Goal: Information Seeking & Learning: Learn about a topic

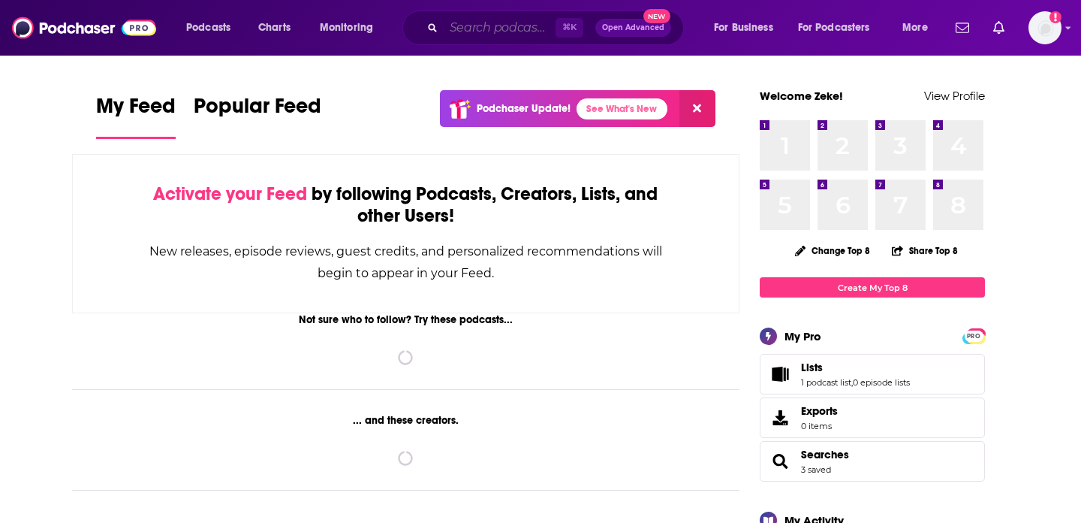
click at [493, 28] on input "Search podcasts, credits, & more..." at bounding box center [500, 28] width 112 height 24
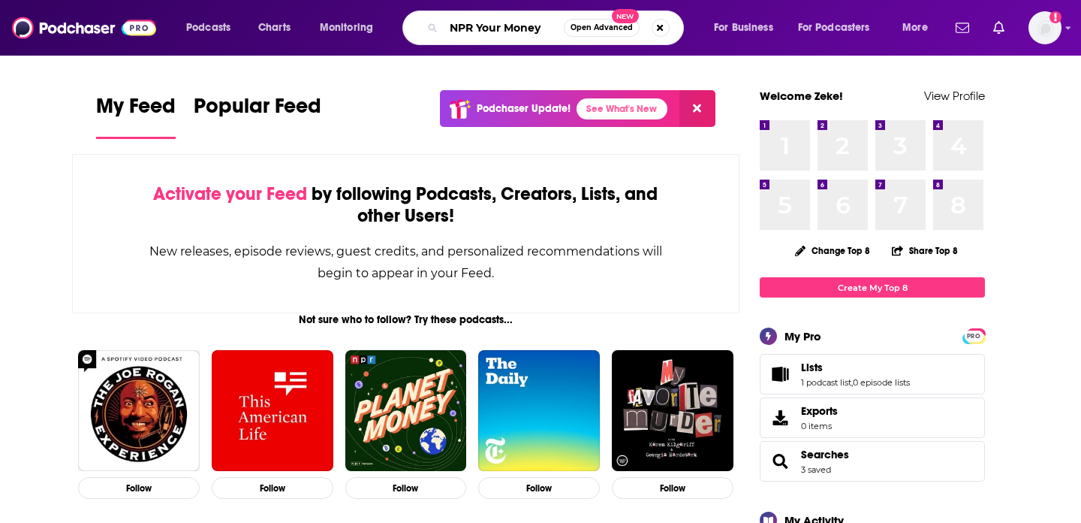
type input "NPR Your Money"
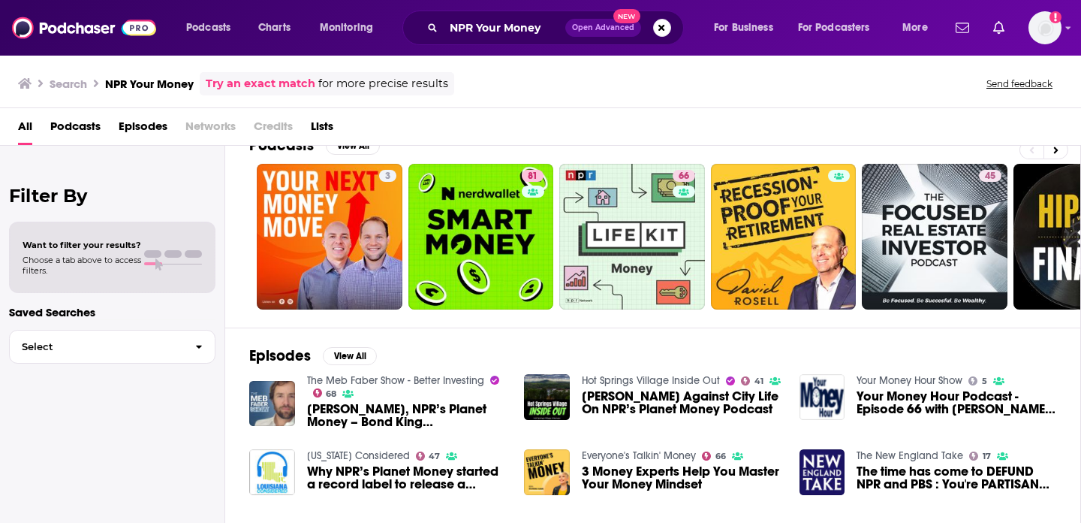
scroll to position [30, 0]
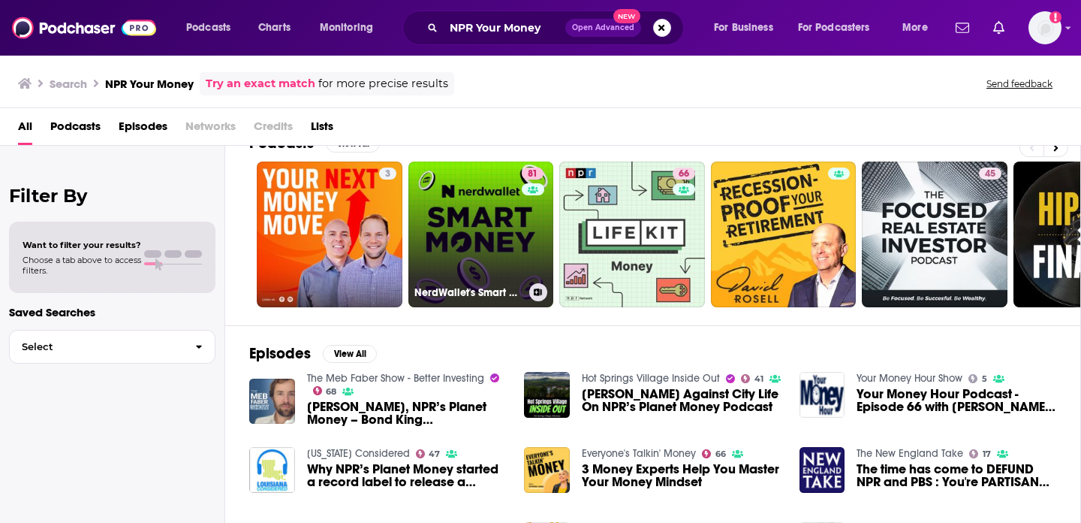
click at [491, 246] on link "81 NerdWallet's Smart Money Podcast" at bounding box center [481, 234] width 146 height 146
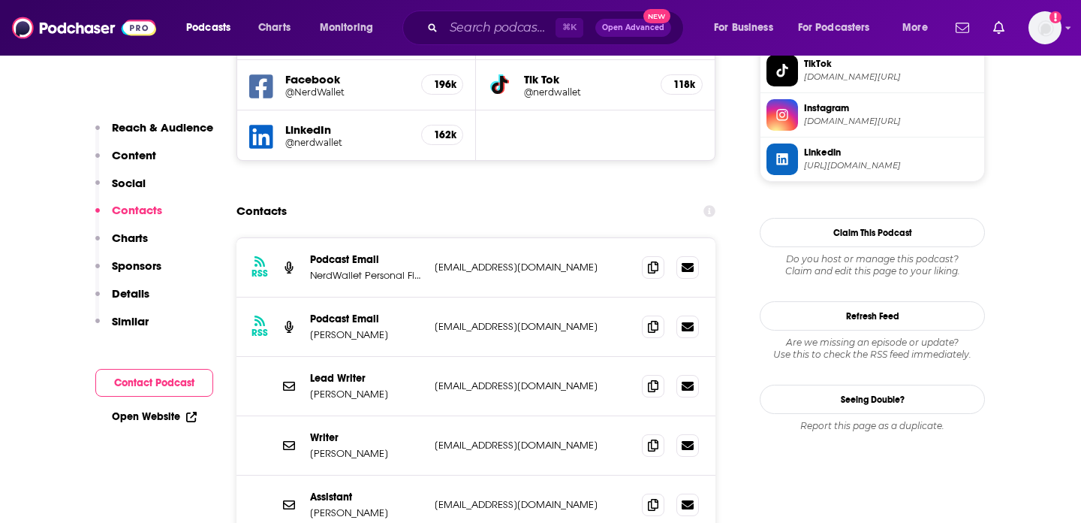
scroll to position [1408, 0]
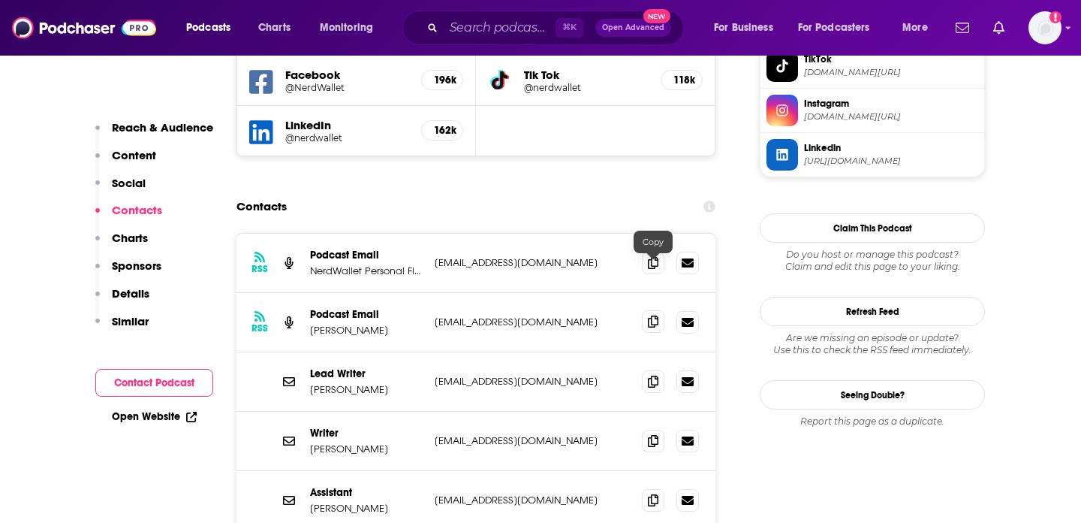
click at [655, 315] on icon at bounding box center [653, 321] width 11 height 12
click at [660, 310] on span at bounding box center [653, 321] width 23 height 23
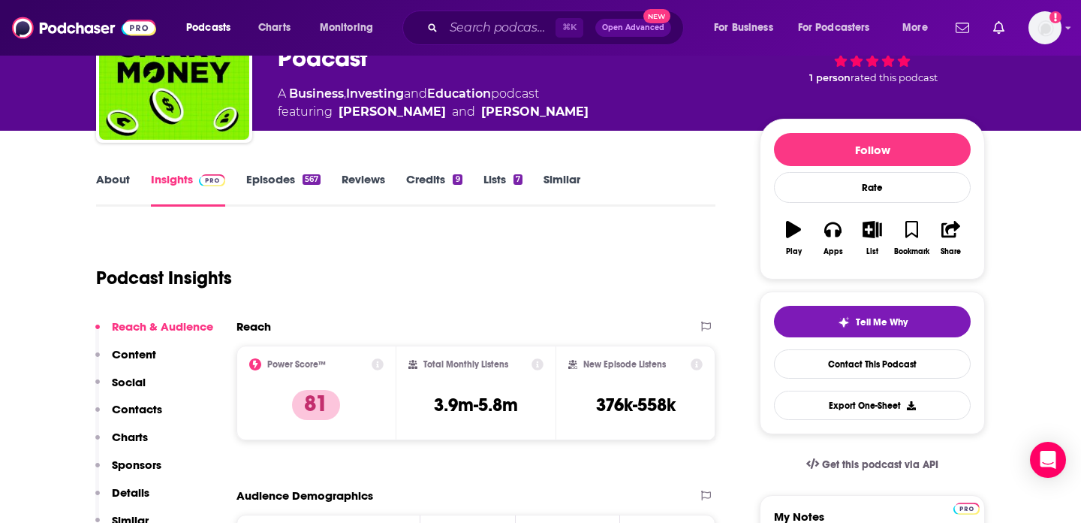
scroll to position [0, 0]
